Goal: Task Accomplishment & Management: Manage account settings

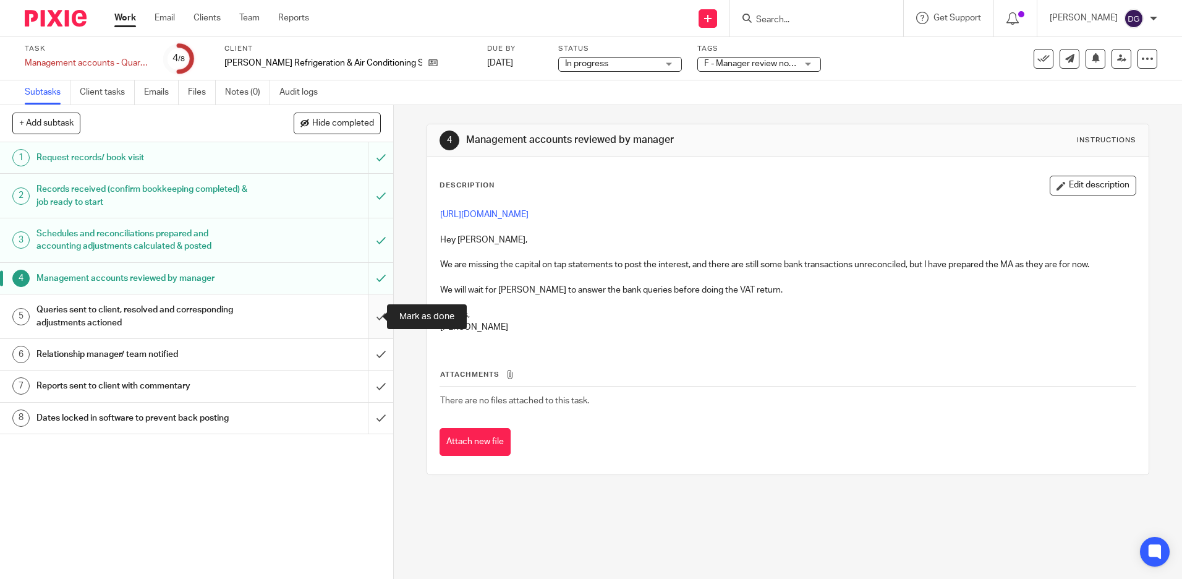
click at [370, 324] on input "submit" at bounding box center [196, 316] width 393 height 44
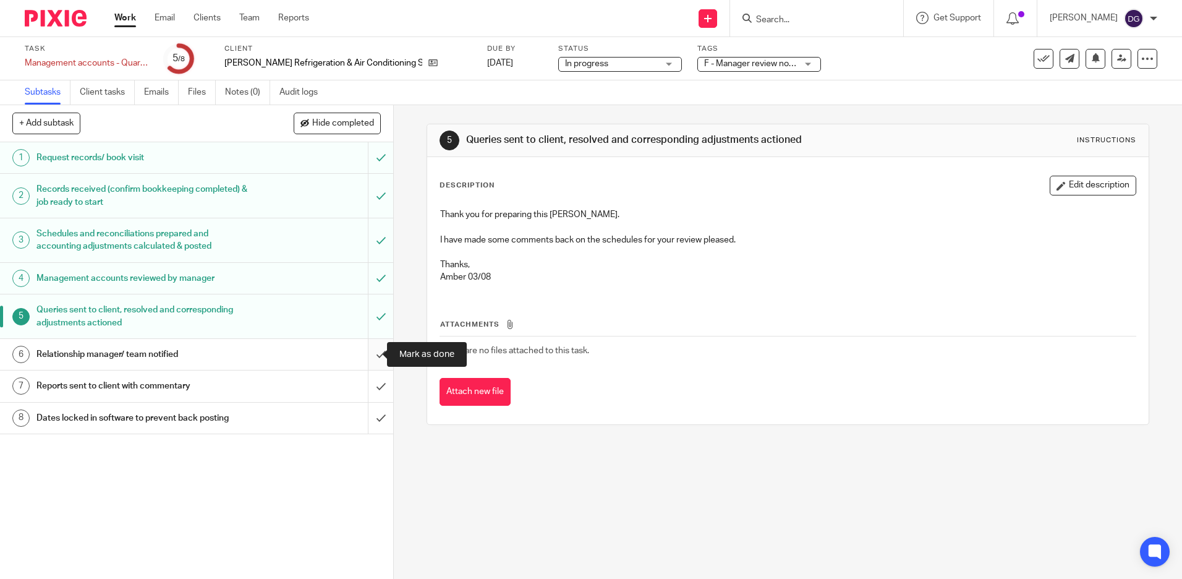
click at [368, 355] on input "submit" at bounding box center [196, 354] width 393 height 31
click at [366, 384] on input "submit" at bounding box center [196, 385] width 393 height 31
click at [369, 416] on input "submit" at bounding box center [196, 417] width 393 height 31
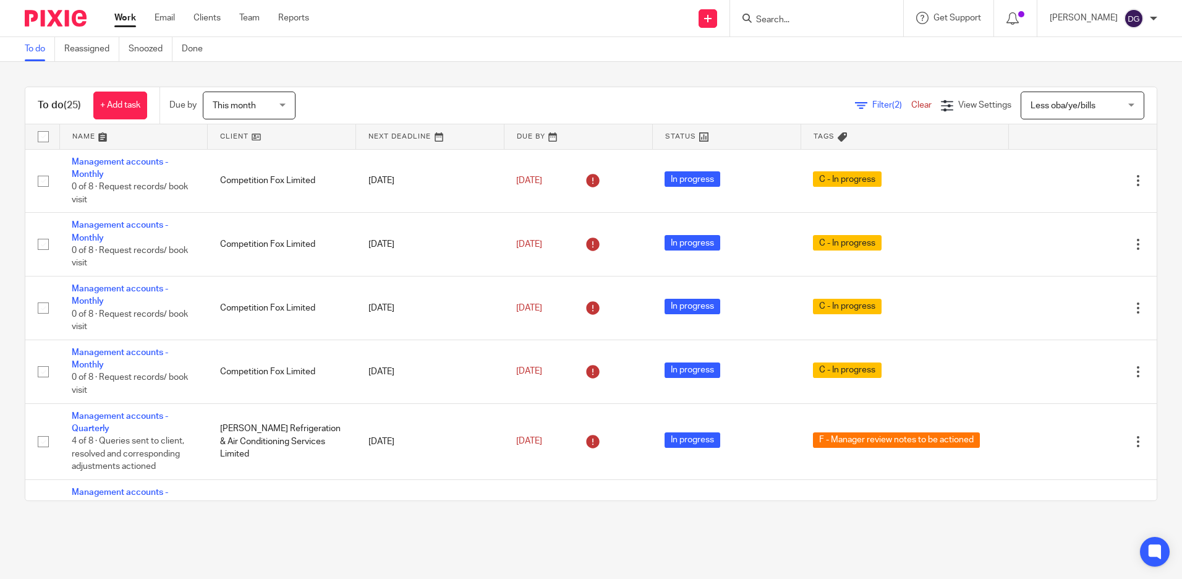
scroll to position [124, 0]
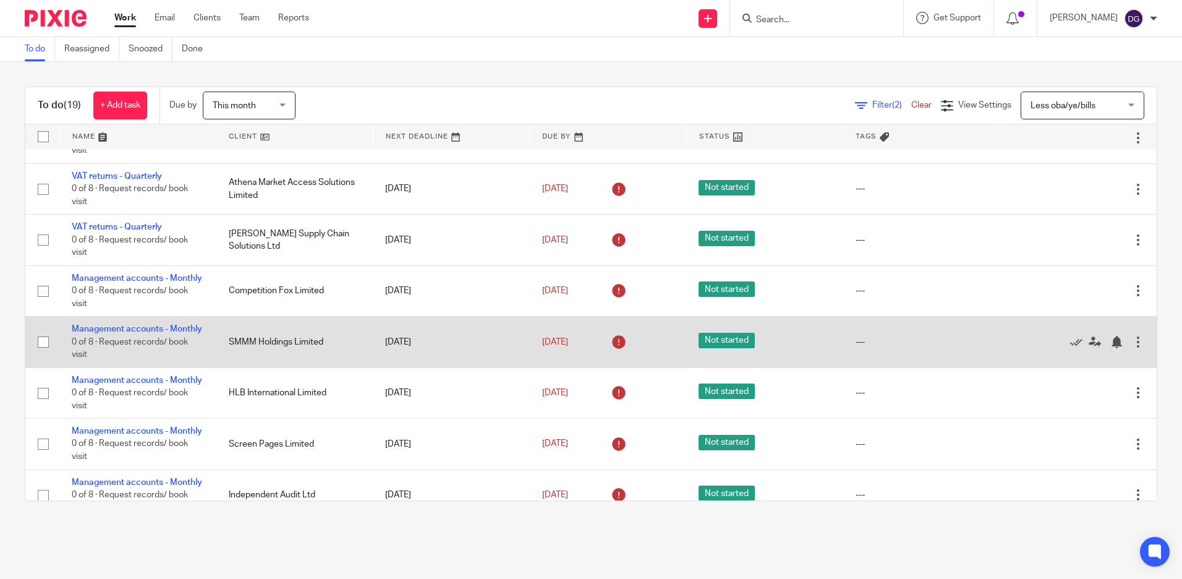
scroll to position [371, 0]
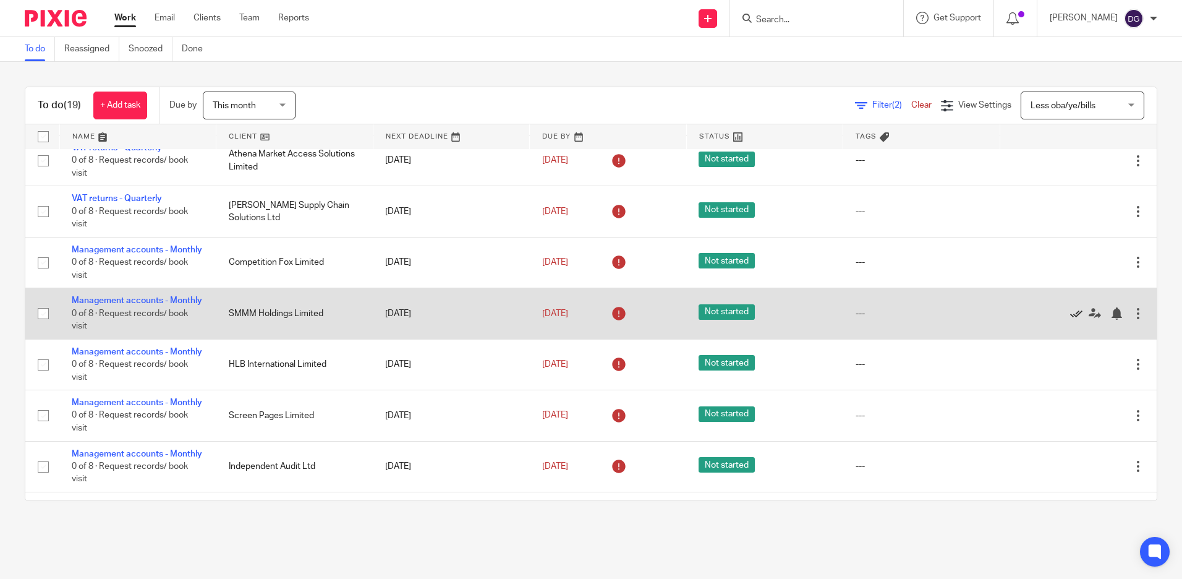
click at [1070, 320] on icon at bounding box center [1076, 313] width 12 height 12
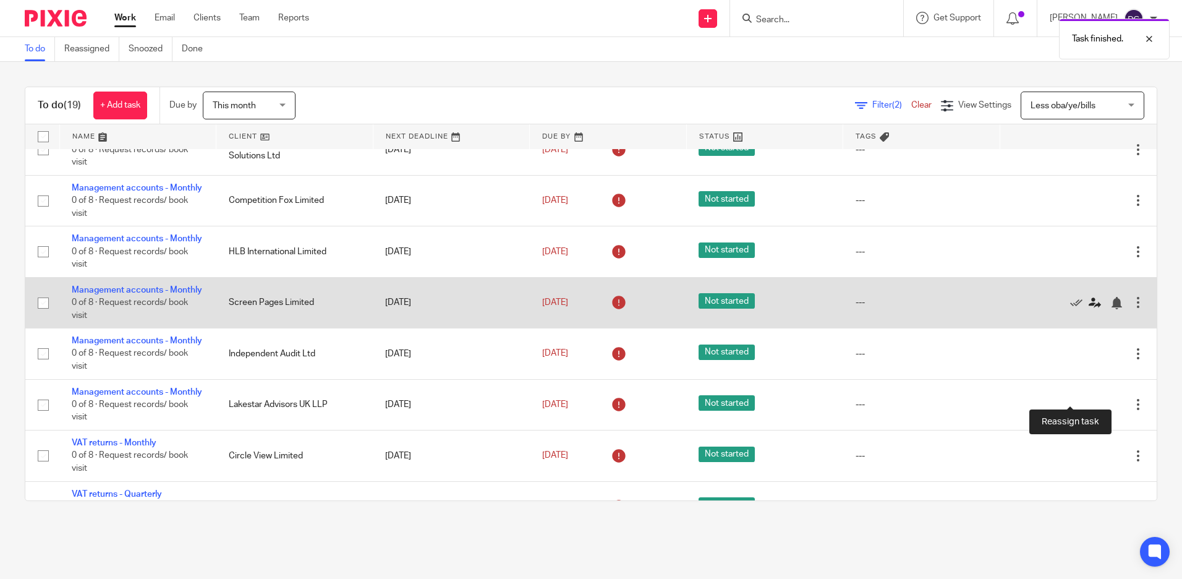
click at [1088, 309] on icon at bounding box center [1094, 303] width 12 height 12
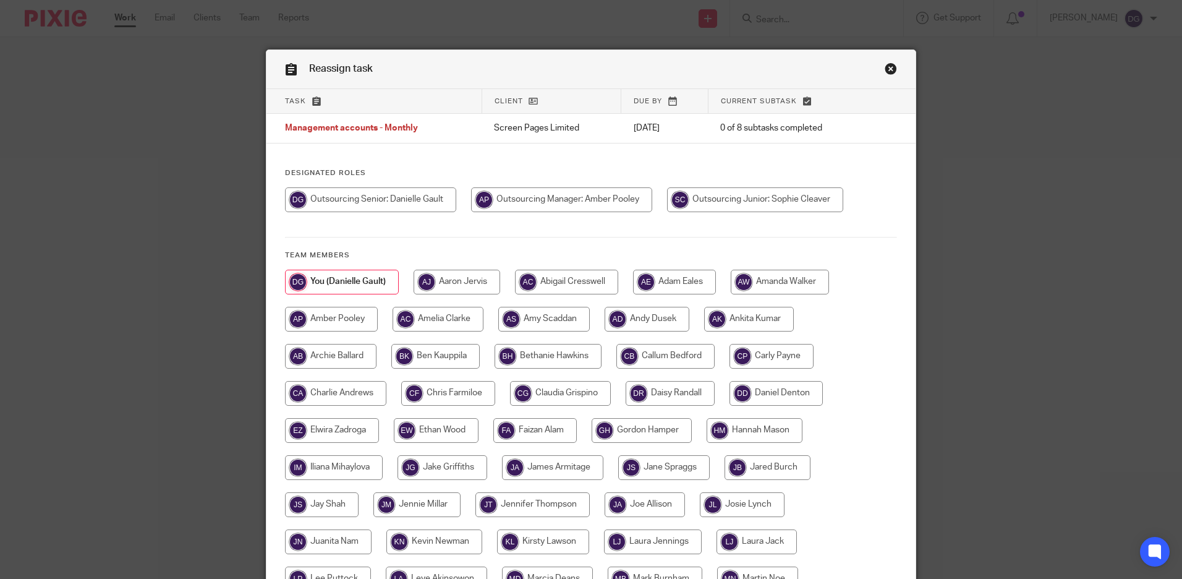
click at [768, 205] on input "radio" at bounding box center [755, 199] width 176 height 25
radio input "true"
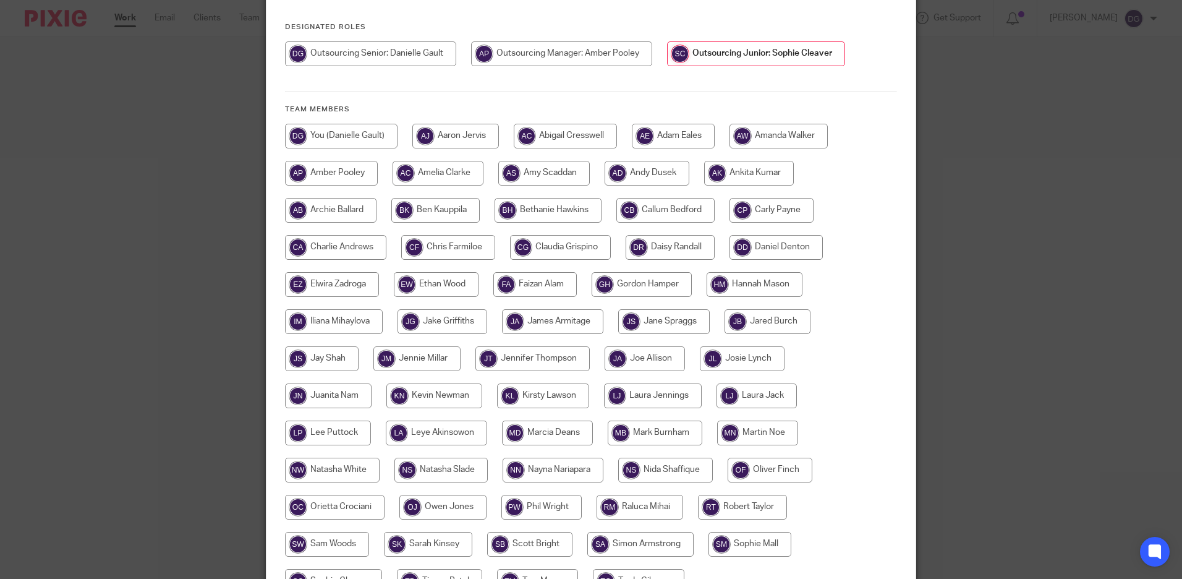
scroll to position [275, 0]
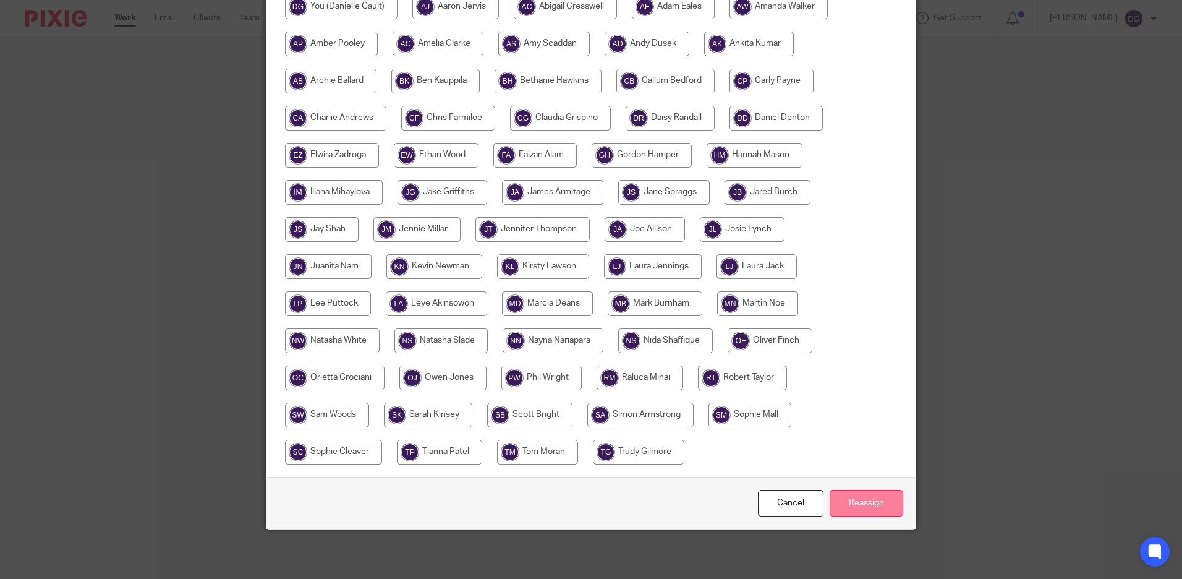
click at [869, 496] on input "Reassign" at bounding box center [866, 503] width 74 height 27
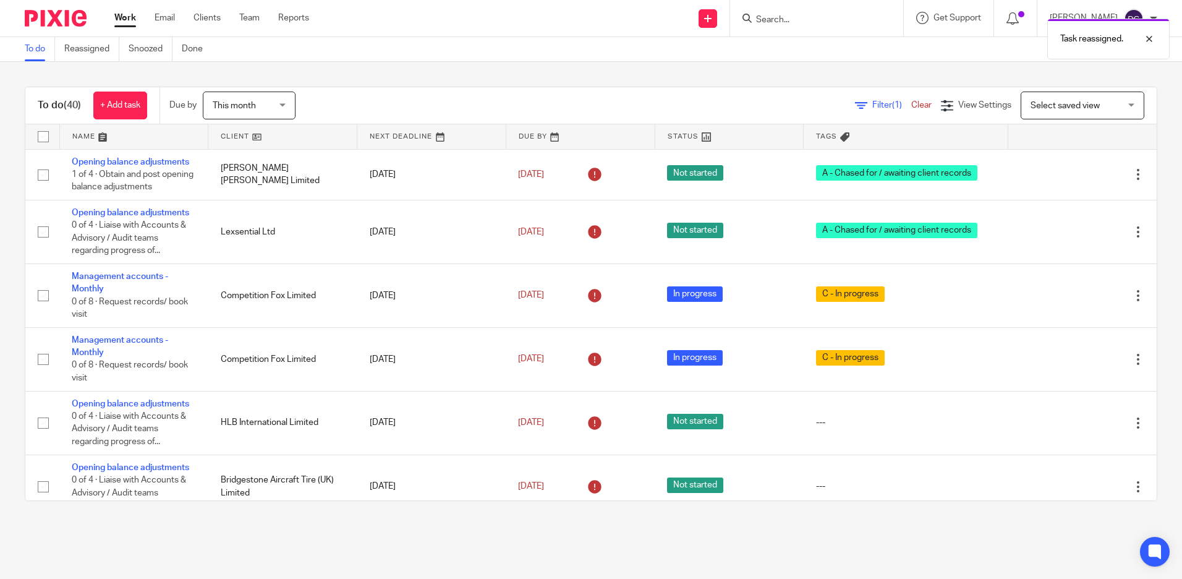
click at [1069, 110] on span "Select saved view" at bounding box center [1075, 105] width 90 height 26
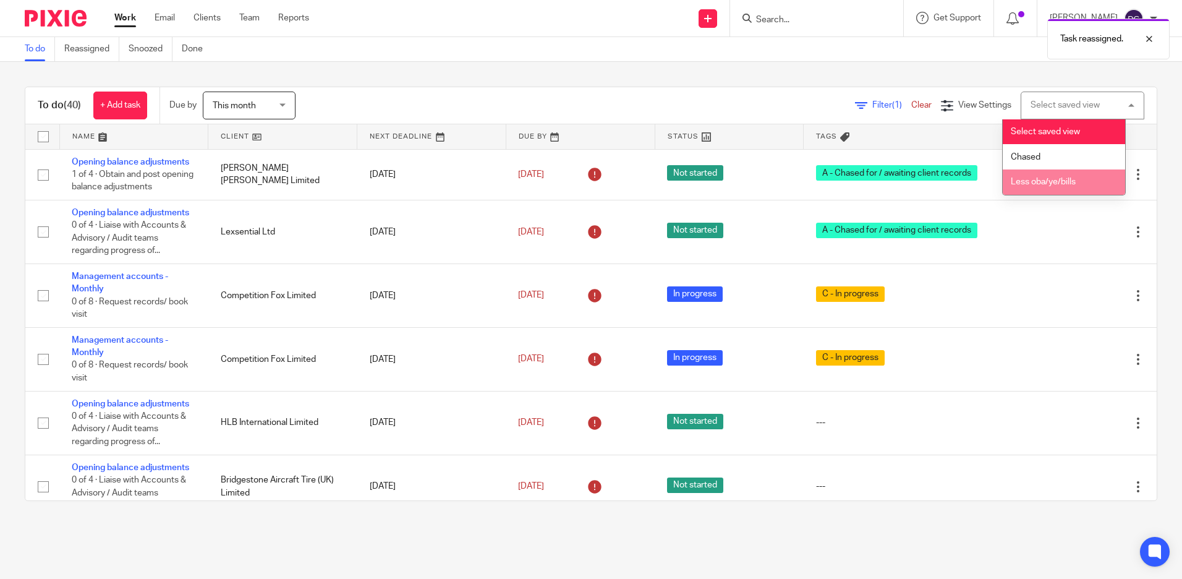
click at [1066, 184] on span "Less oba/ye/bills" at bounding box center [1043, 181] width 65 height 9
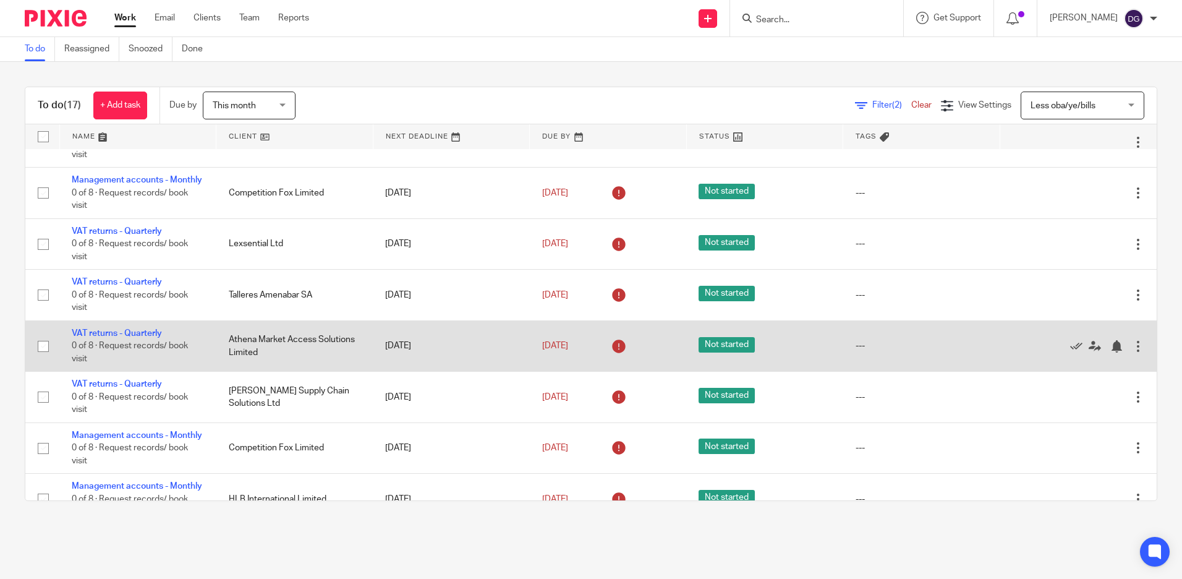
scroll to position [247, 0]
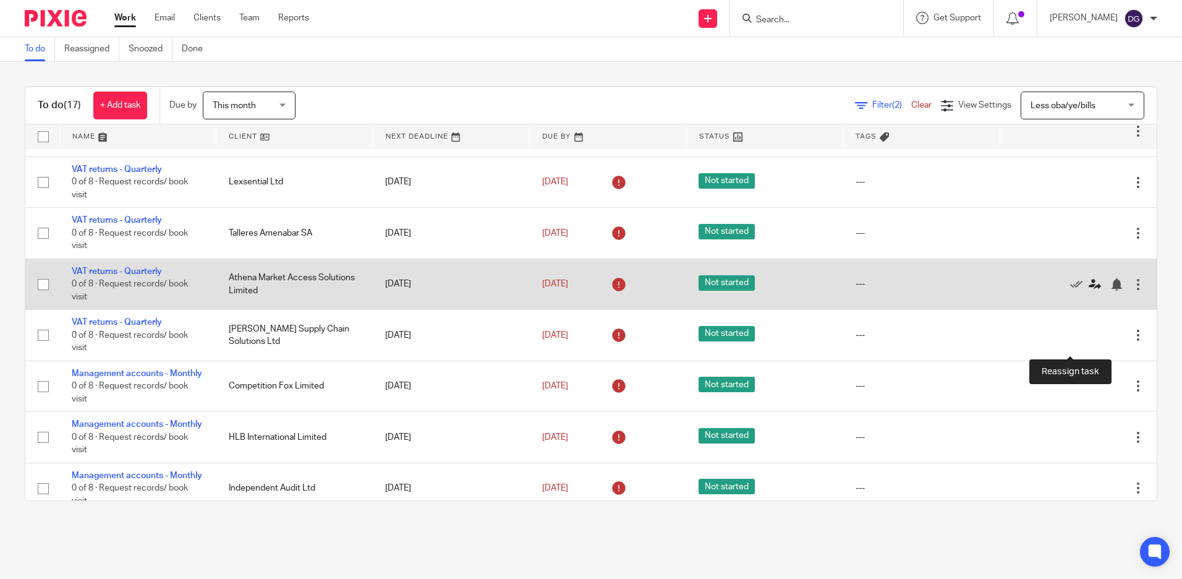
click at [1088, 290] on link at bounding box center [1097, 284] width 19 height 12
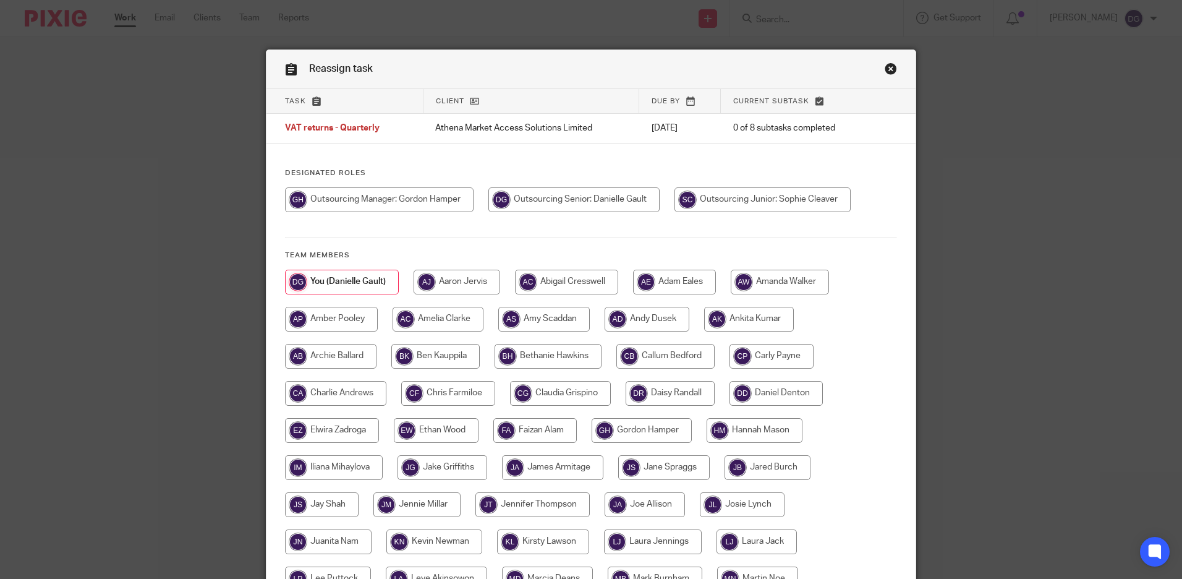
click at [808, 193] on input "radio" at bounding box center [762, 199] width 176 height 25
radio input "true"
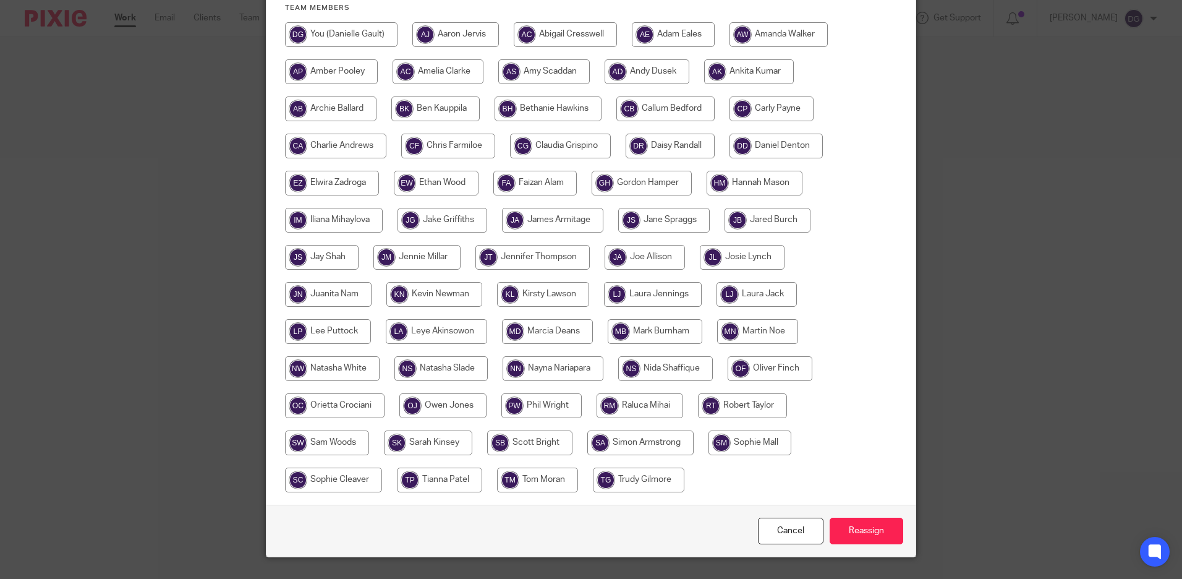
scroll to position [275, 0]
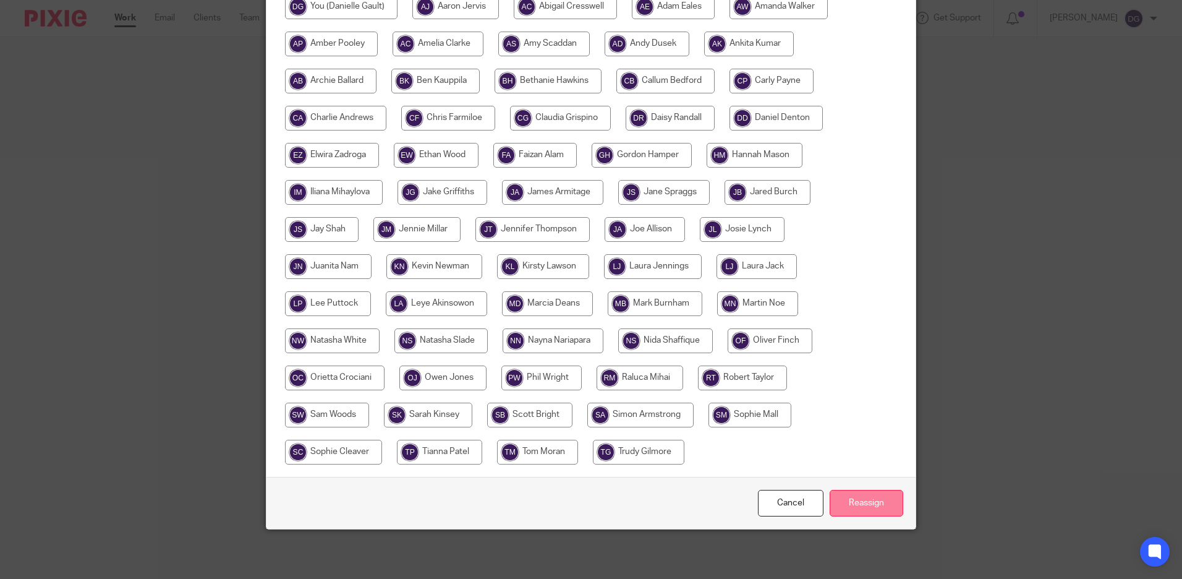
click at [866, 503] on input "Reassign" at bounding box center [866, 503] width 74 height 27
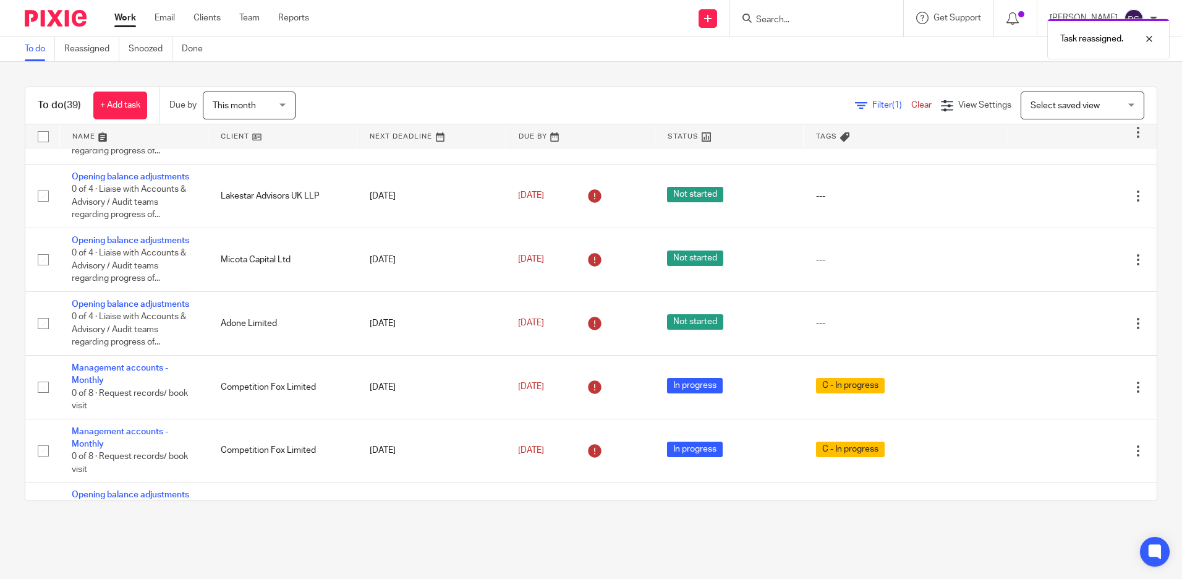
scroll to position [494, 0]
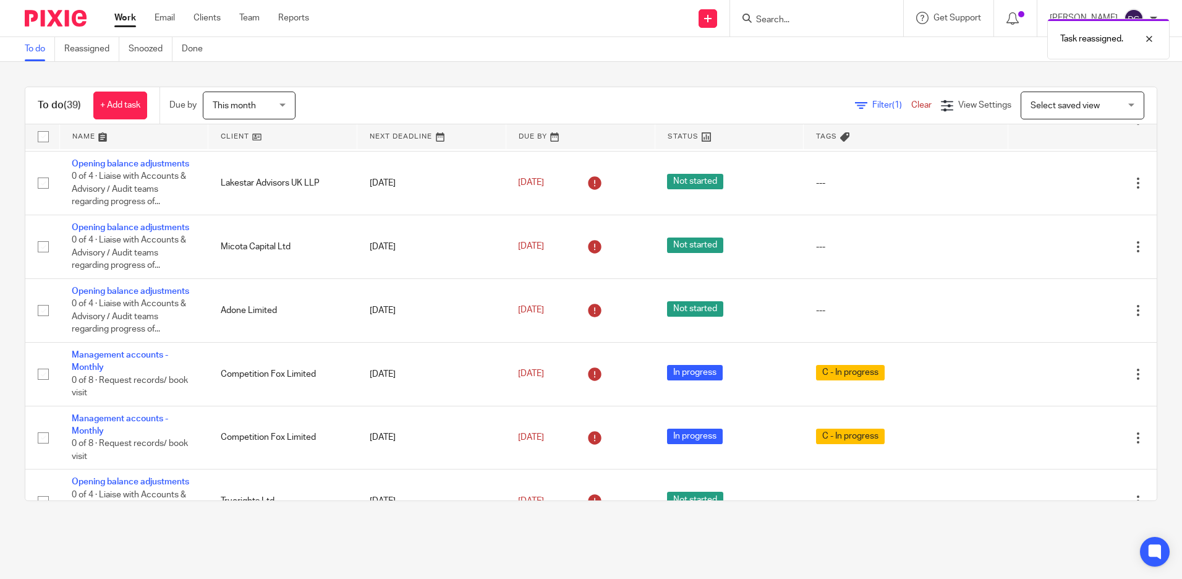
click at [1071, 93] on span "Select saved view" at bounding box center [1075, 105] width 90 height 26
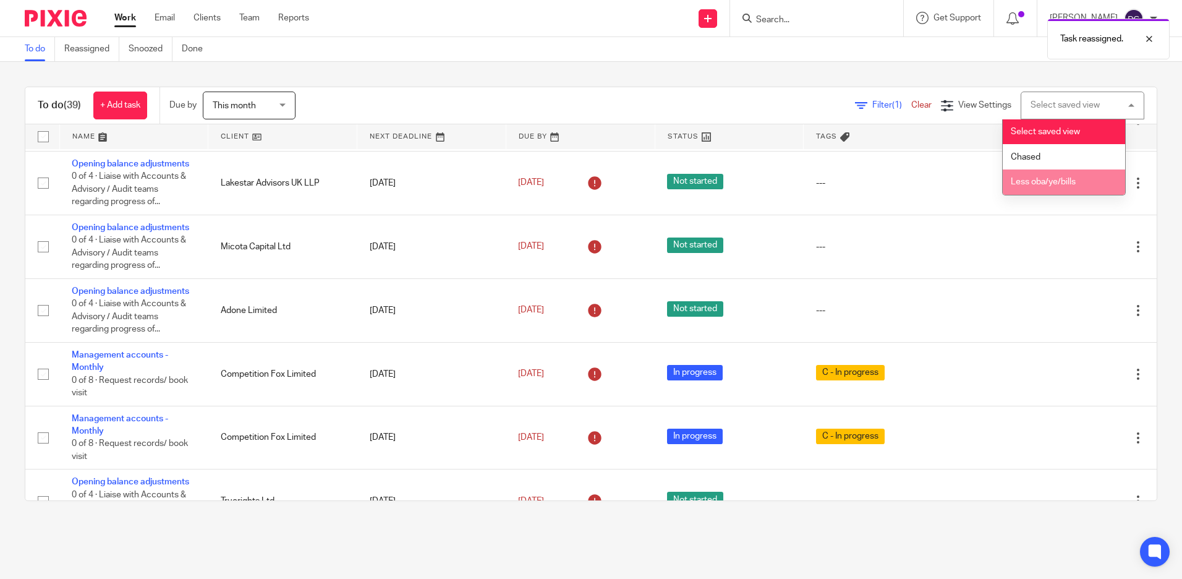
click at [1069, 183] on span "Less oba/ye/bills" at bounding box center [1043, 181] width 65 height 9
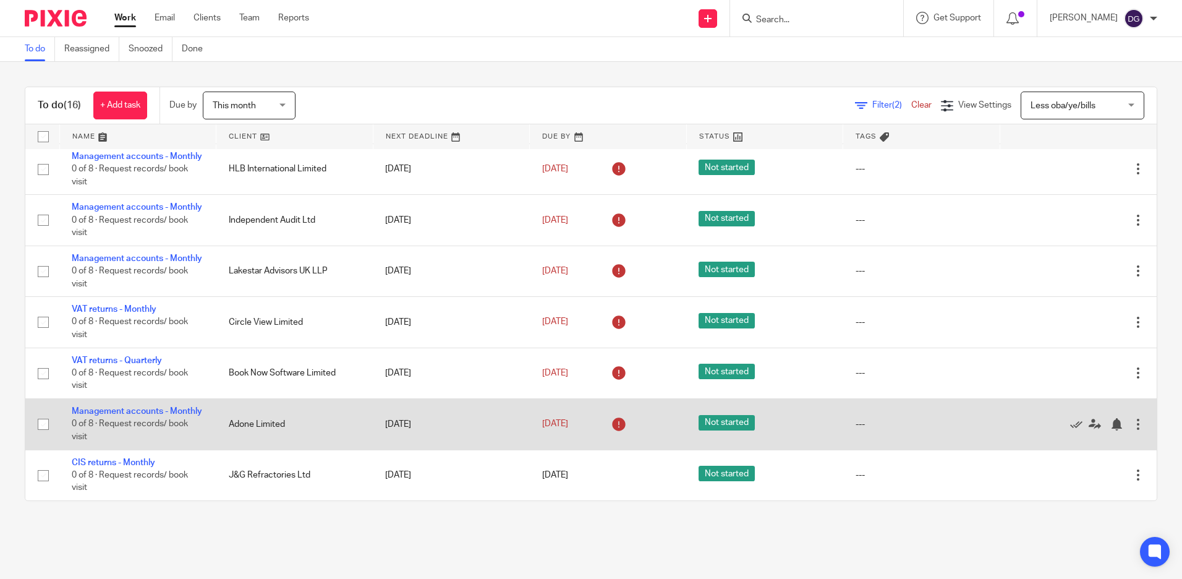
scroll to position [590, 0]
